Goal: Task Accomplishment & Management: Manage account settings

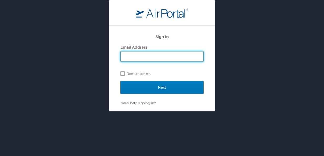
click at [157, 56] on input "Email Address" at bounding box center [162, 57] width 83 height 10
type input "stephen.swiber@la.gov"
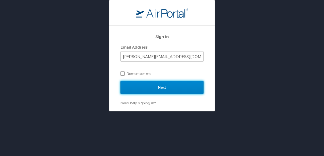
click at [160, 84] on input "Next" at bounding box center [162, 87] width 83 height 13
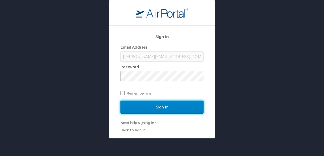
click at [163, 109] on input "Sign In" at bounding box center [162, 107] width 83 height 13
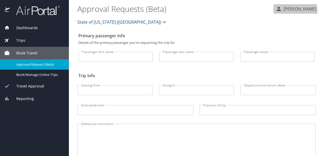
click at [288, 10] on p "[PERSON_NAME]" at bounding box center [299, 9] width 34 height 6
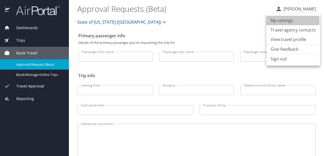
click at [286, 21] on li "My settings" at bounding box center [294, 20] width 54 height 9
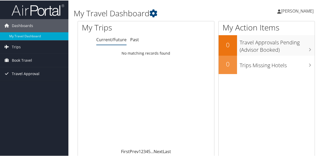
click at [21, 70] on span "Travel Approval" at bounding box center [26, 73] width 28 height 13
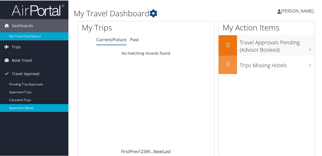
click at [37, 107] on link "Approvals (Beta)" at bounding box center [34, 108] width 68 height 8
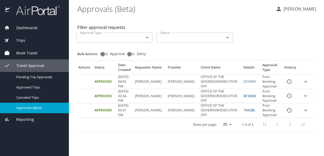
click at [43, 27] on div "Dashboards" at bounding box center [34, 28] width 61 height 6
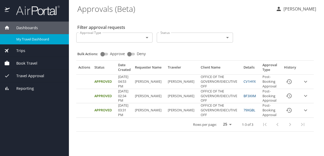
click at [42, 38] on span "My Travel Dashboard" at bounding box center [39, 39] width 46 height 5
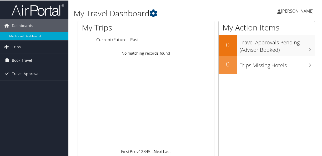
click at [293, 12] on span "[PERSON_NAME]" at bounding box center [297, 11] width 33 height 6
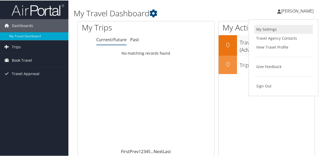
click at [267, 31] on link "My Settings" at bounding box center [283, 28] width 59 height 9
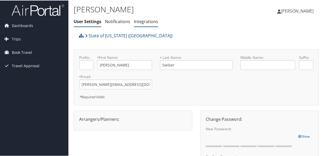
click at [141, 21] on link "Integrations" at bounding box center [146, 21] width 24 height 6
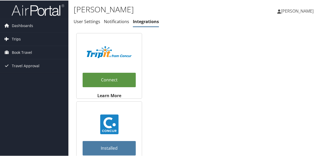
click at [18, 38] on span "Trips" at bounding box center [16, 38] width 9 height 13
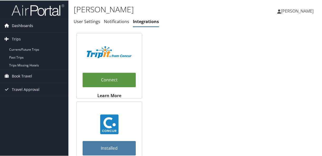
click at [28, 22] on span "Dashboards" at bounding box center [22, 25] width 21 height 13
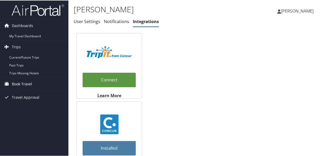
click at [23, 85] on span "Book Travel" at bounding box center [22, 83] width 20 height 13
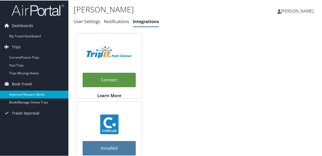
click at [28, 95] on link "Approval Request (Beta)" at bounding box center [34, 94] width 68 height 8
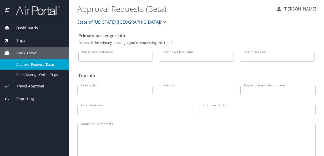
scroll to position [32, 0]
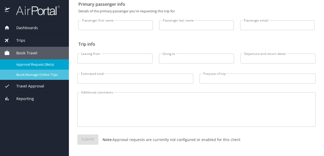
click at [44, 76] on span "Book/Manage Online Trips" at bounding box center [39, 74] width 46 height 5
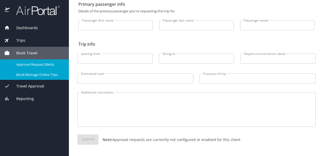
click at [28, 101] on span "Reporting" at bounding box center [22, 99] width 24 height 6
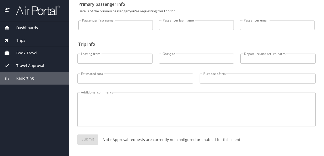
click at [29, 76] on span "Reporting" at bounding box center [22, 79] width 24 height 6
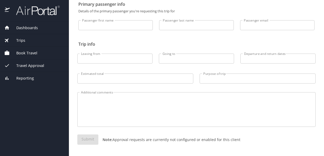
scroll to position [0, 0]
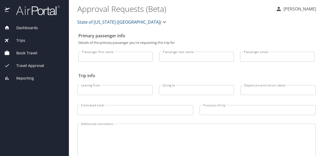
click at [161, 22] on icon "button" at bounding box center [164, 22] width 6 height 6
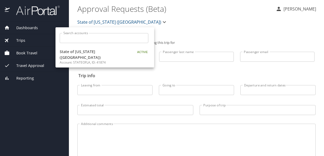
click at [191, 34] on div at bounding box center [162, 78] width 324 height 156
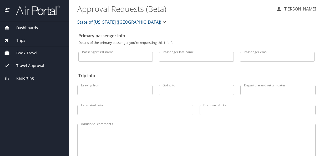
click at [39, 53] on div "Book Travel" at bounding box center [34, 53] width 61 height 6
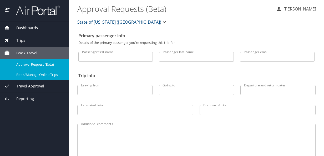
click at [53, 76] on span "Book/Manage Online Trips" at bounding box center [39, 74] width 46 height 5
click at [161, 25] on icon "button" at bounding box center [164, 22] width 6 height 6
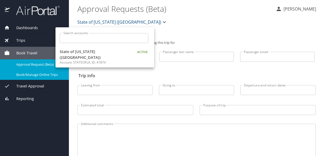
click at [212, 25] on div at bounding box center [162, 78] width 324 height 156
